Goal: Obtain resource: Download file/media

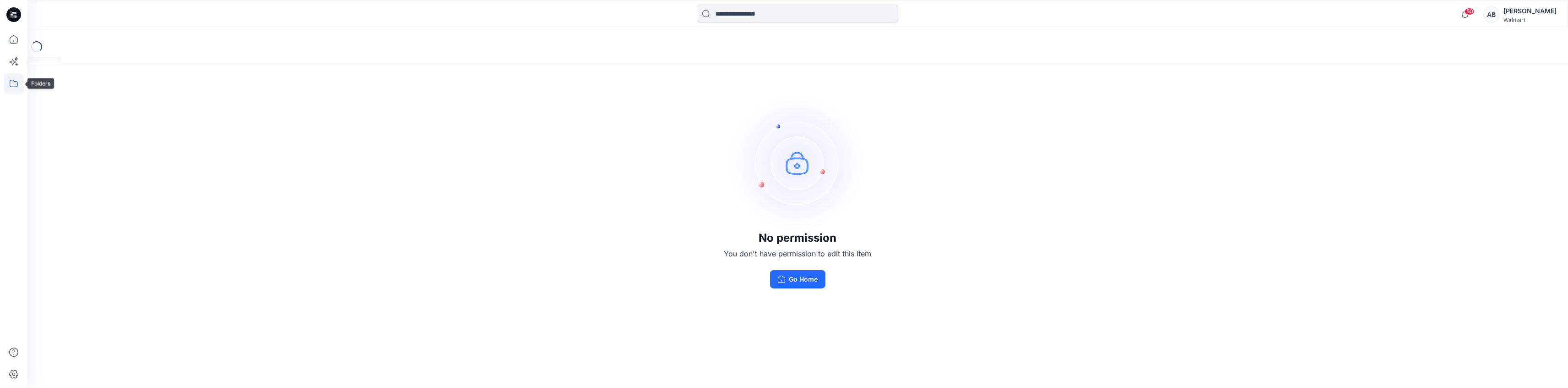
click at [11, 84] on icon at bounding box center [13, 83] width 20 height 20
click at [63, 68] on div at bounding box center [87, 71] width 105 height 18
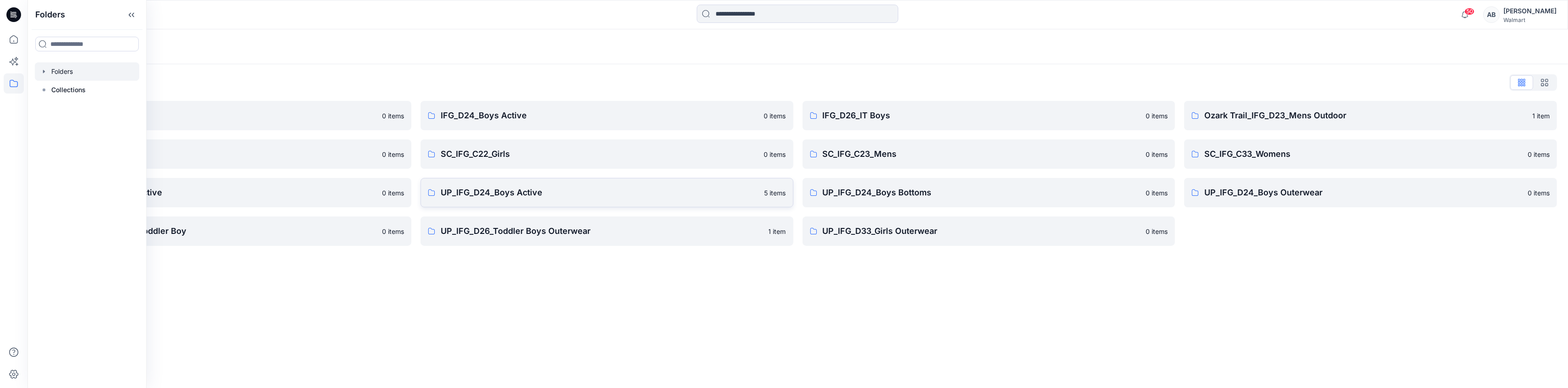
click at [584, 191] on p "UP_IFG_D24_Boys Active" at bounding box center [600, 192] width 318 height 13
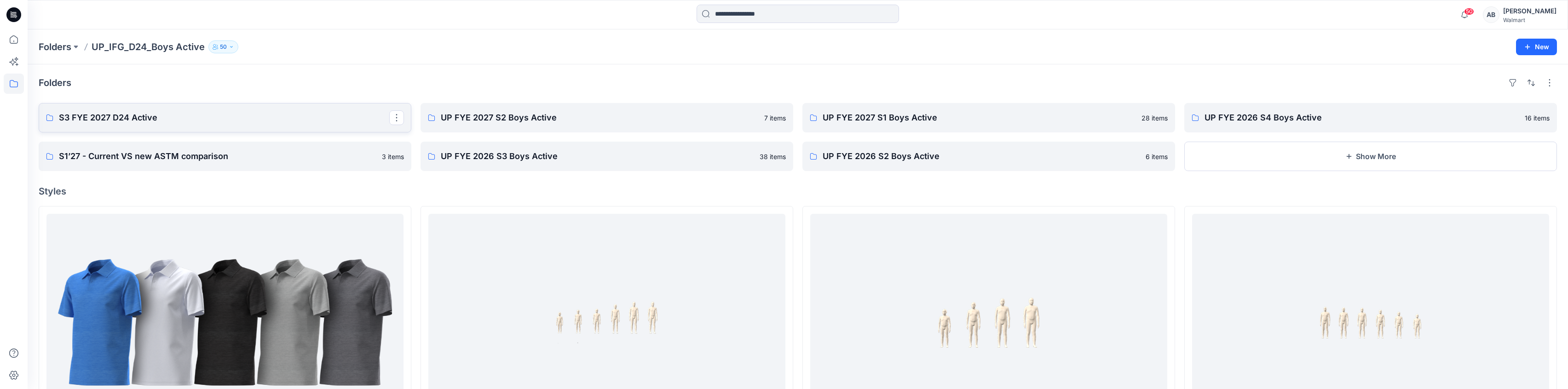
click at [123, 120] on p "S3 FYE 2027 D24 Active" at bounding box center [224, 117] width 330 height 13
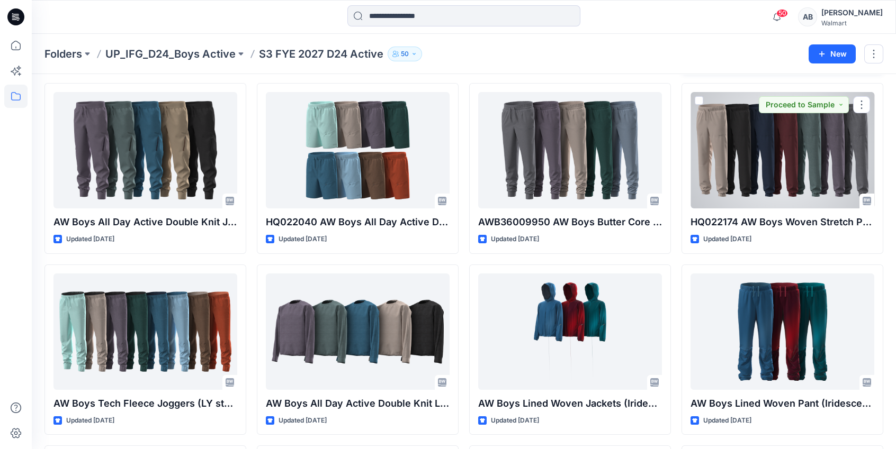
scroll to position [464, 0]
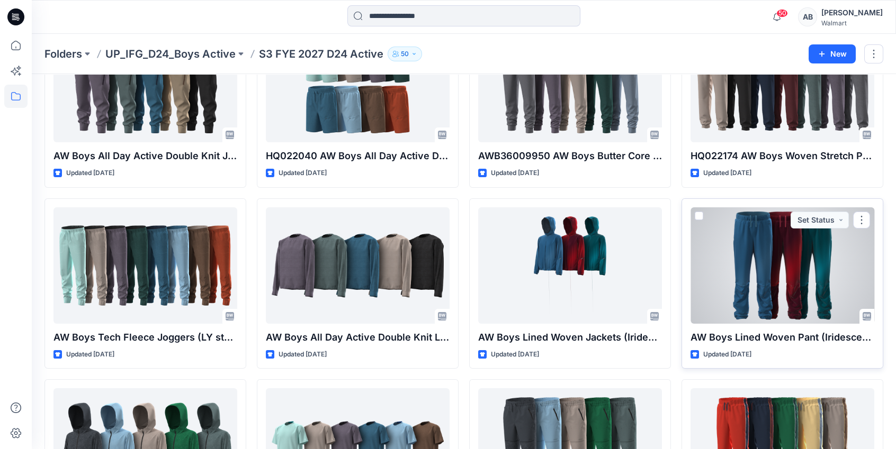
click at [810, 266] on div at bounding box center [782, 265] width 184 height 116
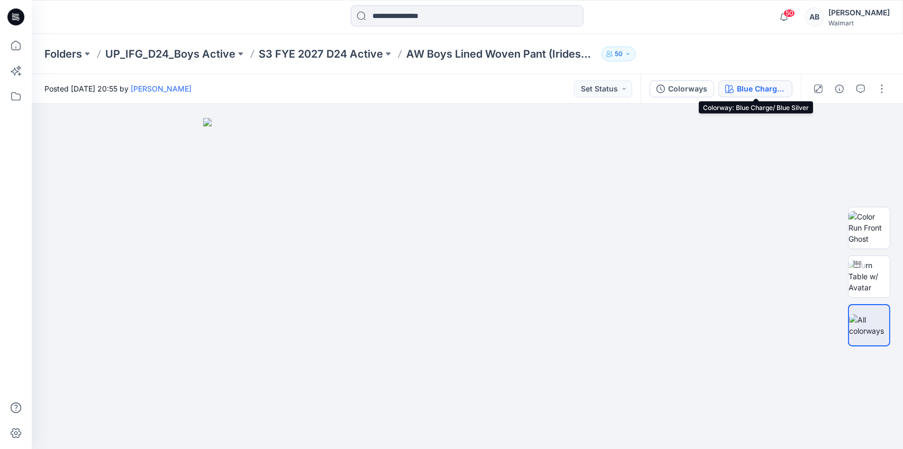
click at [745, 89] on div "Blue Charge/ Blue Silver" at bounding box center [761, 89] width 49 height 12
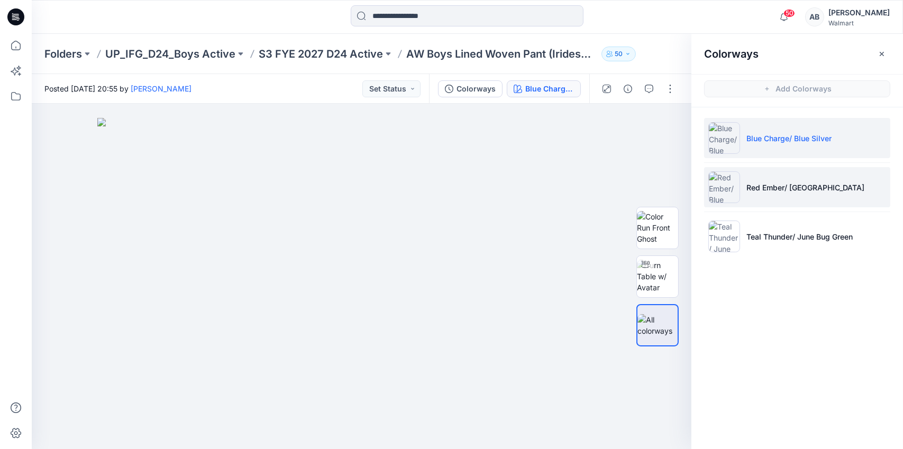
click at [773, 185] on p "Red Ember/ [GEOGRAPHIC_DATA]" at bounding box center [806, 187] width 118 height 11
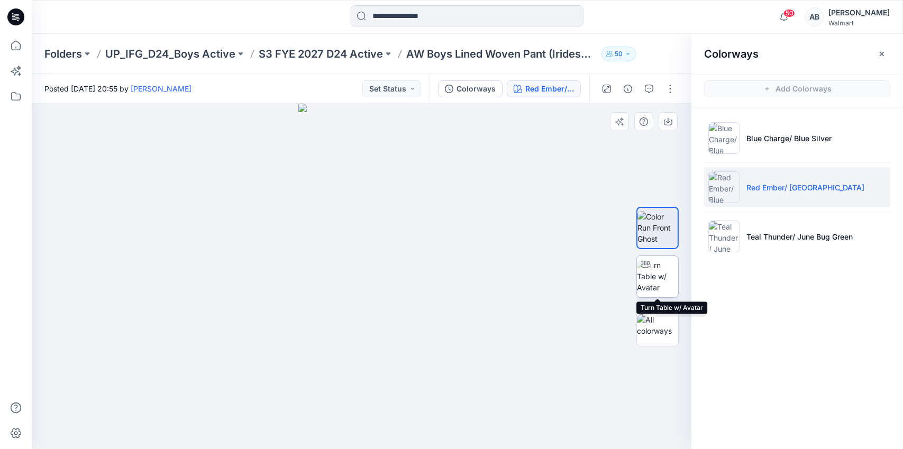
click at [662, 279] on img at bounding box center [657, 276] width 41 height 33
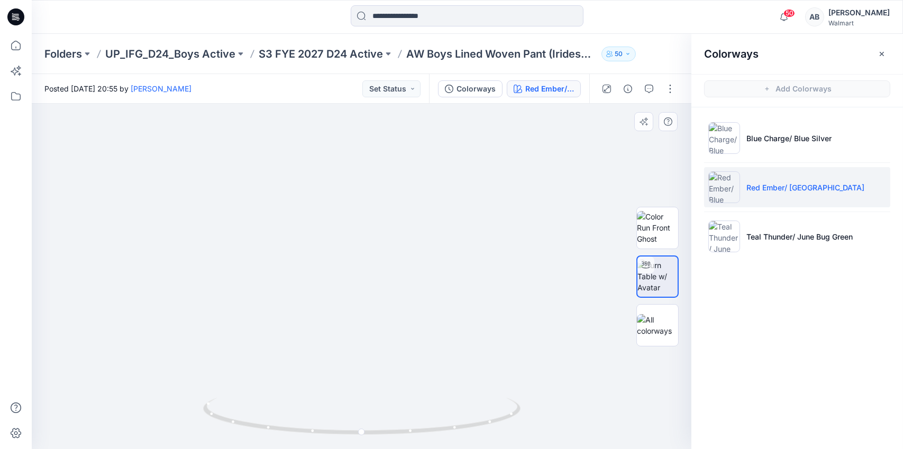
drag, startPoint x: 508, startPoint y: 361, endPoint x: 533, endPoint y: 228, distance: 135.8
drag, startPoint x: 336, startPoint y: 434, endPoint x: 457, endPoint y: 436, distance: 121.2
click at [457, 436] on icon at bounding box center [363, 418] width 320 height 40
drag, startPoint x: 499, startPoint y: 423, endPoint x: 464, endPoint y: 423, distance: 34.9
click at [464, 423] on icon at bounding box center [363, 418] width 320 height 40
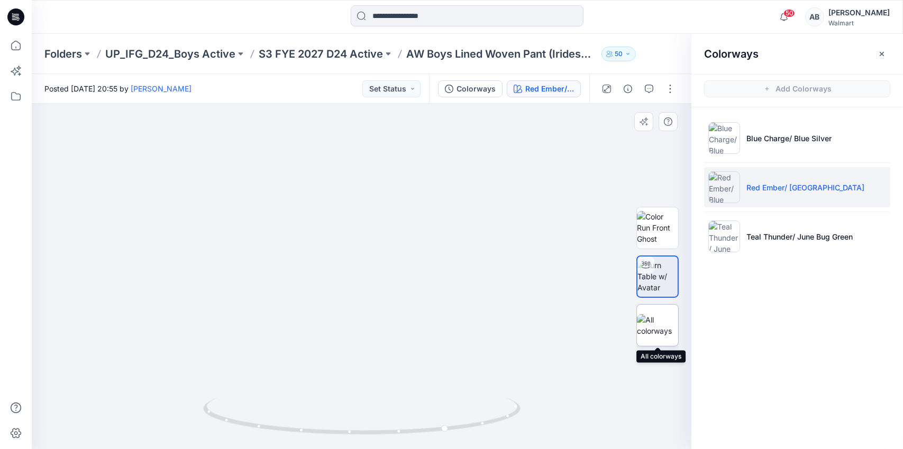
click at [654, 327] on img at bounding box center [657, 325] width 41 height 22
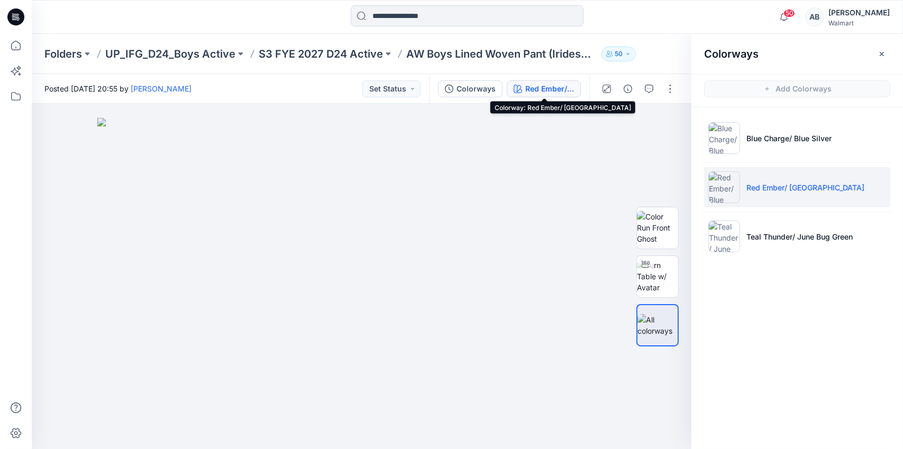
click at [556, 87] on div "Red Ember/ [GEOGRAPHIC_DATA]" at bounding box center [550, 89] width 49 height 12
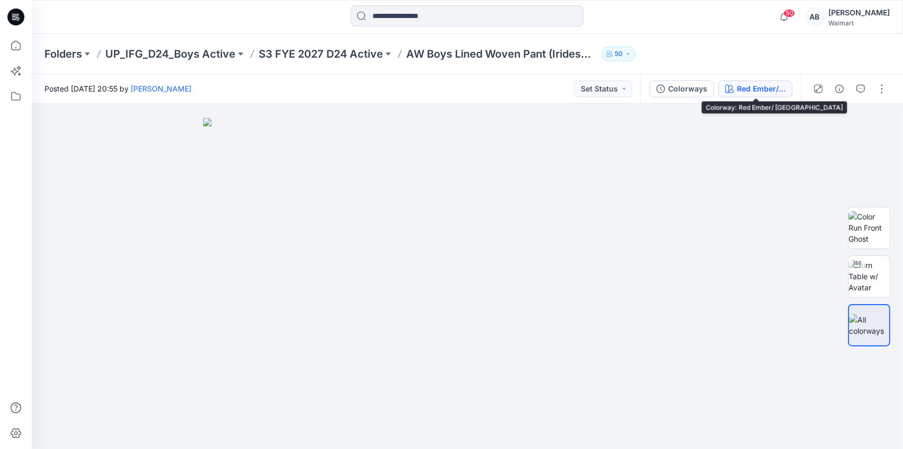
click at [747, 92] on div "Red Ember/ [GEOGRAPHIC_DATA]" at bounding box center [761, 89] width 49 height 12
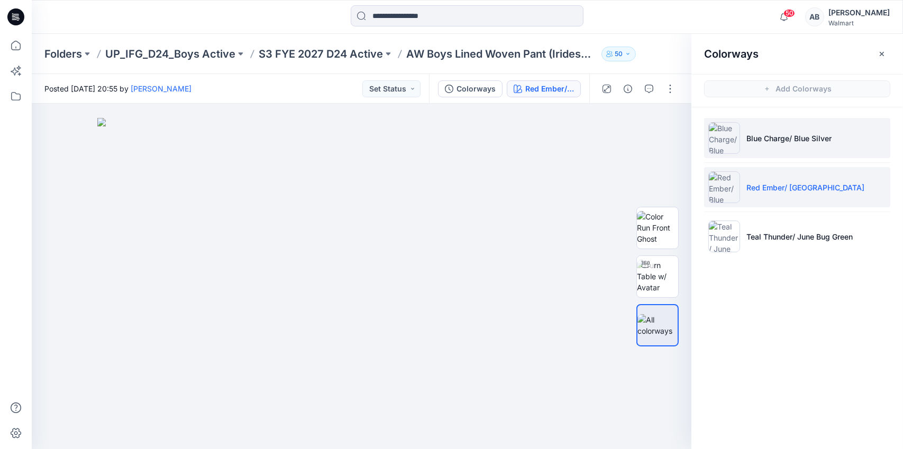
click at [721, 140] on img at bounding box center [725, 138] width 32 height 32
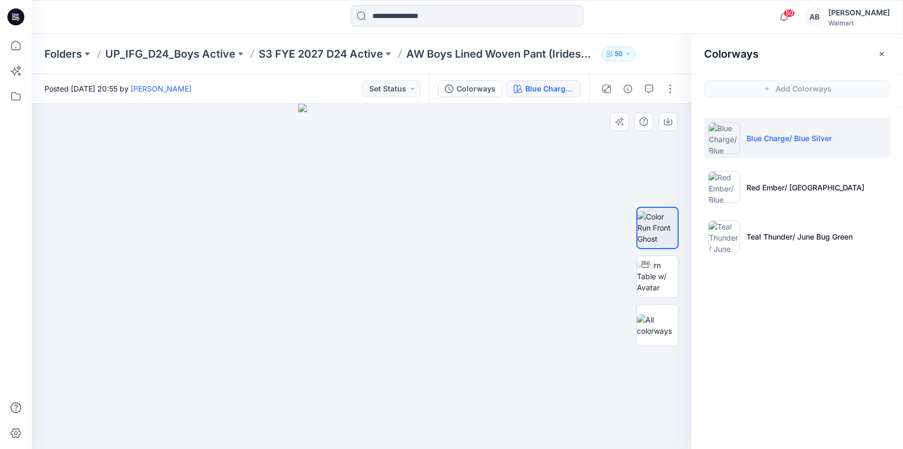
click at [437, 408] on div at bounding box center [362, 277] width 660 height 346
click at [665, 282] on img at bounding box center [657, 276] width 41 height 33
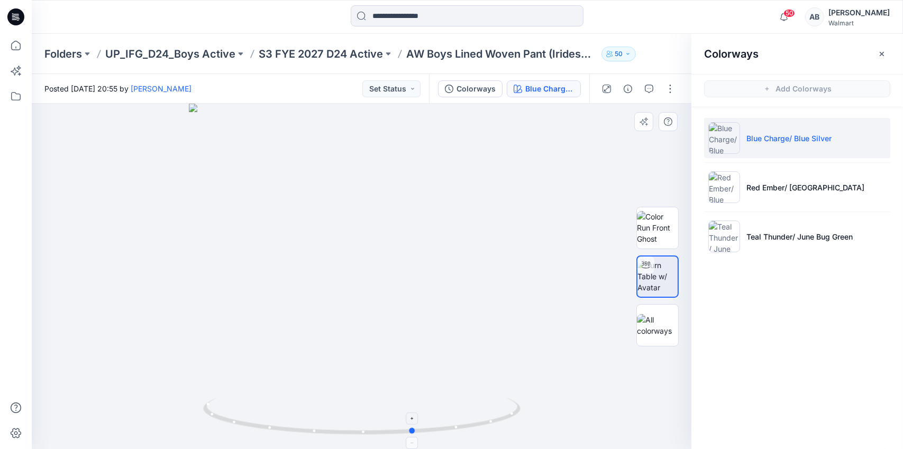
drag, startPoint x: 436, startPoint y: 430, endPoint x: 489, endPoint y: 422, distance: 53.4
click at [489, 422] on icon at bounding box center [363, 418] width 320 height 40
drag, startPoint x: 457, startPoint y: 392, endPoint x: 476, endPoint y: 186, distance: 206.8
drag, startPoint x: 437, startPoint y: 374, endPoint x: 436, endPoint y: 168, distance: 206.4
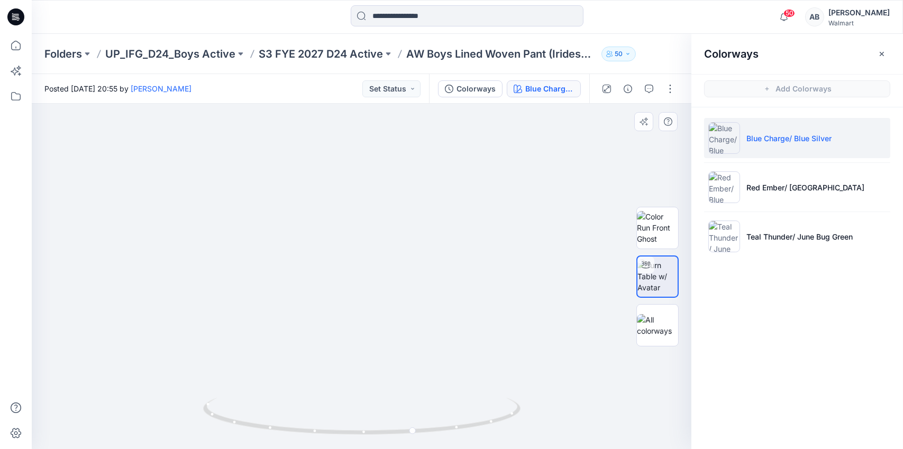
drag, startPoint x: 390, startPoint y: 369, endPoint x: 401, endPoint y: 228, distance: 141.2
click at [882, 52] on icon "button" at bounding box center [882, 54] width 8 height 8
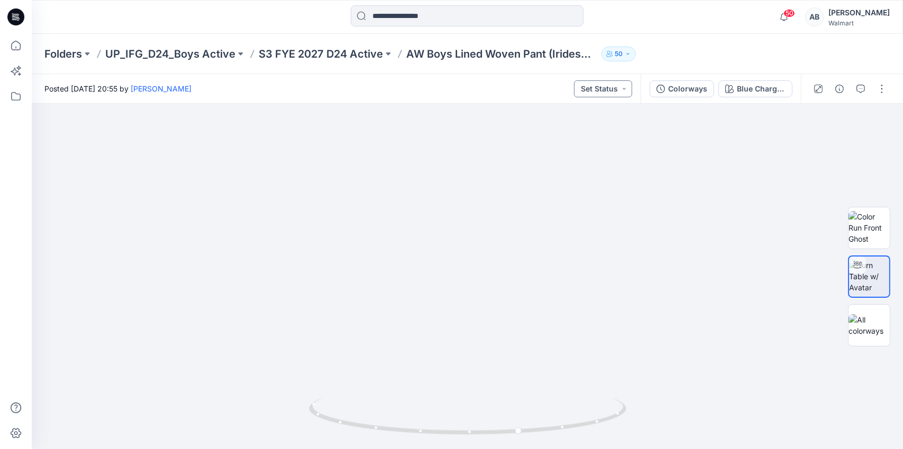
click at [598, 89] on button "Set Status" at bounding box center [603, 88] width 58 height 17
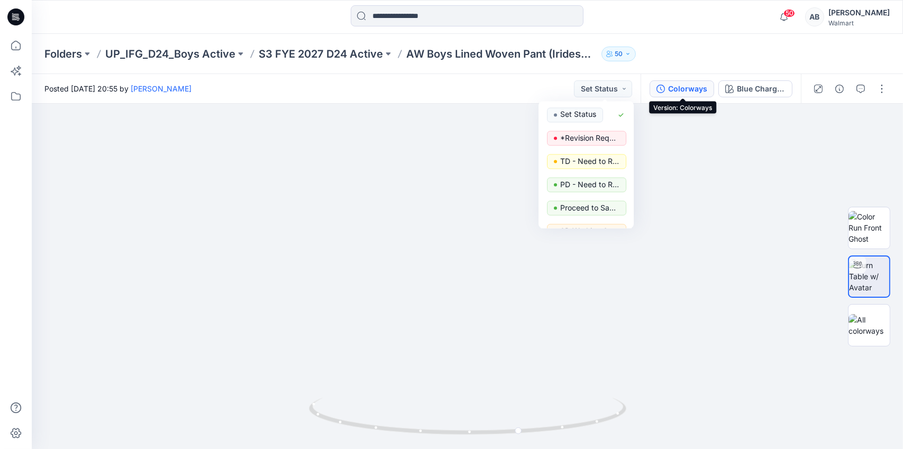
click at [675, 88] on div "Colorways" at bounding box center [687, 89] width 39 height 12
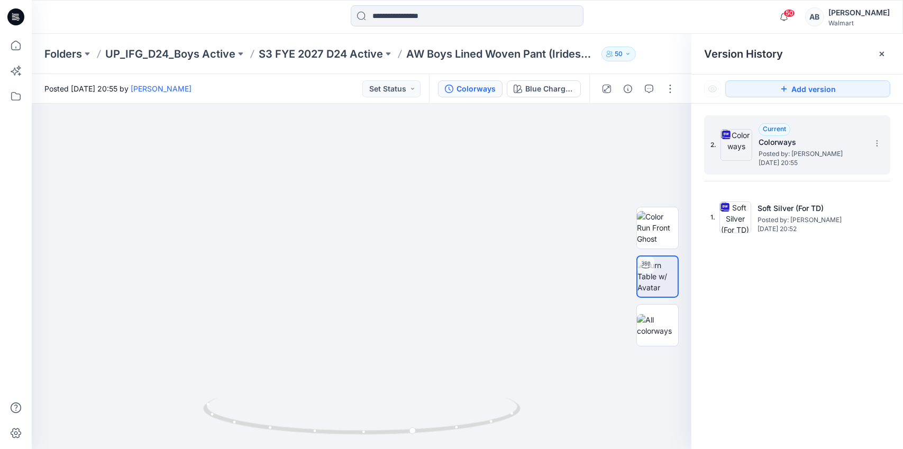
click at [728, 135] on icon at bounding box center [726, 135] width 8 height 8
click at [877, 146] on icon at bounding box center [877, 143] width 8 height 8
click at [801, 167] on span "Download Source BW File" at bounding box center [824, 164] width 89 height 13
